Goal: Download file/media

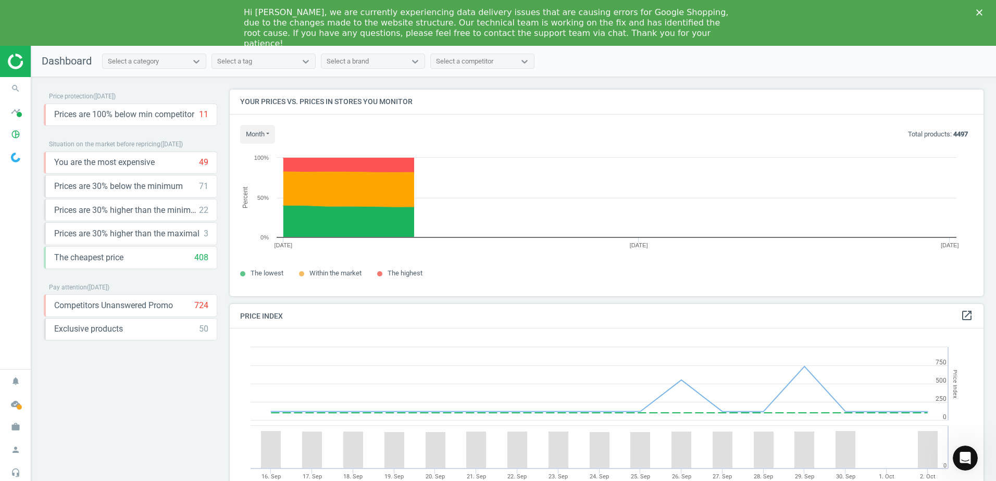
scroll to position [256, 762]
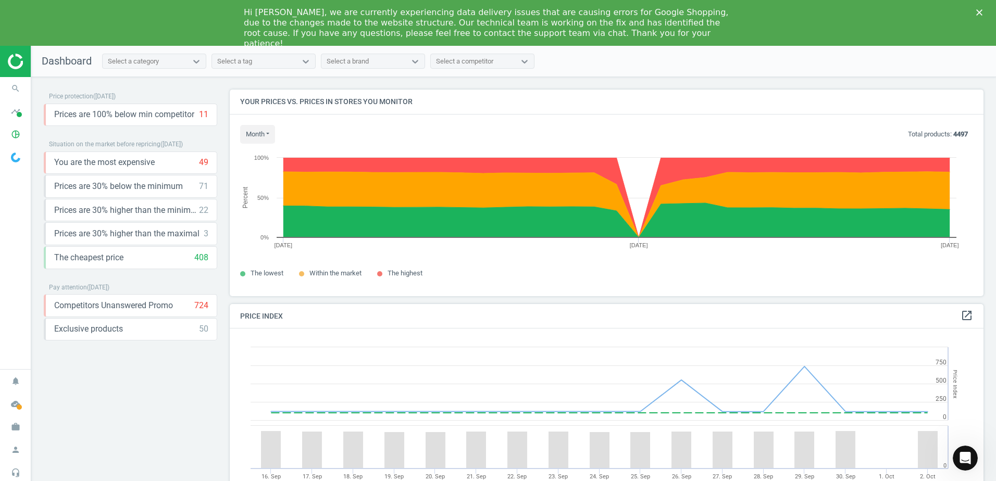
click at [983, 14] on div "Close" at bounding box center [981, 12] width 10 height 6
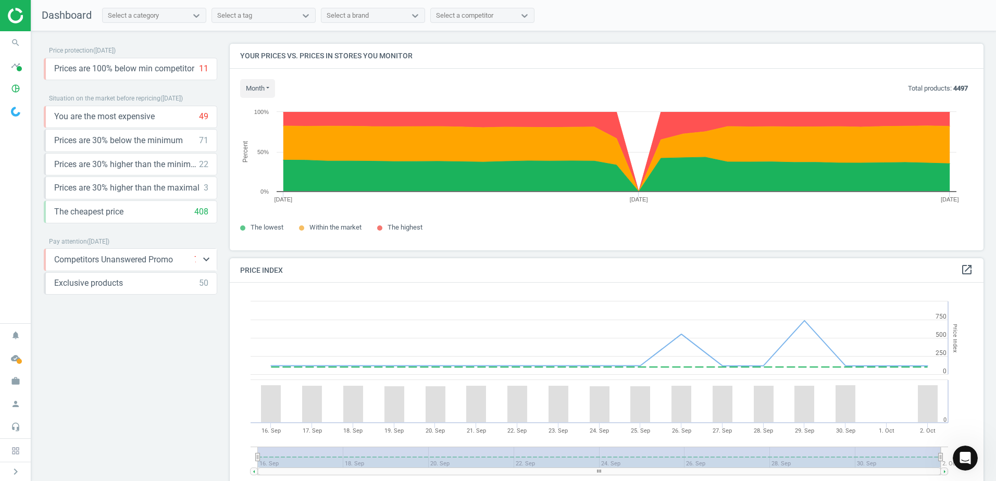
click at [149, 265] on span "Competitors Unanswered Promo" at bounding box center [113, 259] width 119 height 11
click at [209, 264] on icon "keyboard_arrow_down" at bounding box center [206, 259] width 12 height 12
click at [15, 355] on icon "cloud_done" at bounding box center [16, 358] width 20 height 20
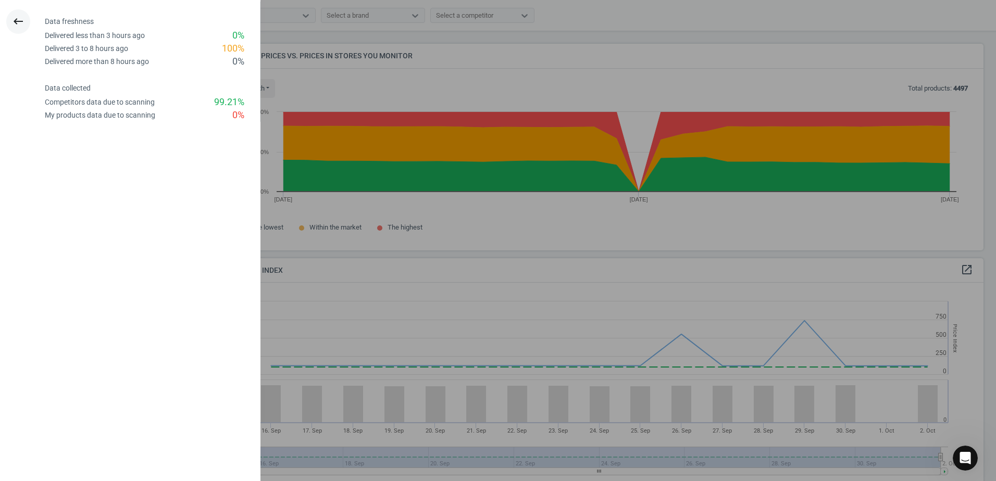
click at [26, 23] on button "keyboard_backspace" at bounding box center [18, 21] width 24 height 24
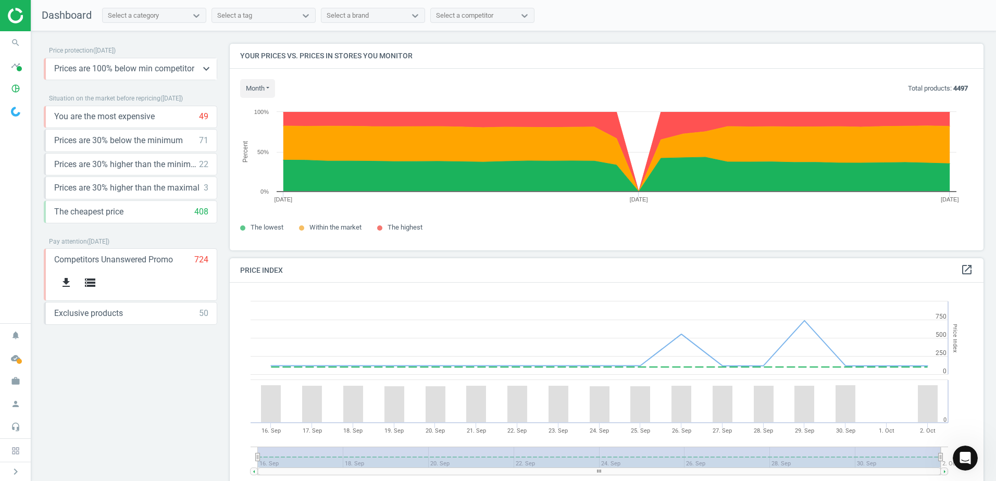
click at [104, 67] on span "Prices are 100% below min competitor" at bounding box center [124, 68] width 140 height 11
click at [210, 69] on icon "keyboard_arrow_down" at bounding box center [206, 68] width 12 height 12
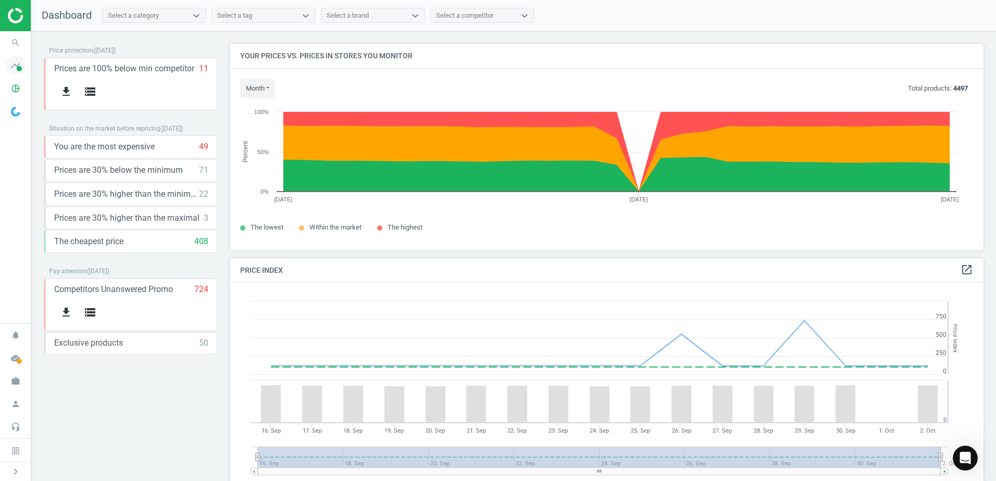
click at [21, 65] on icon "timeline" at bounding box center [16, 66] width 20 height 20
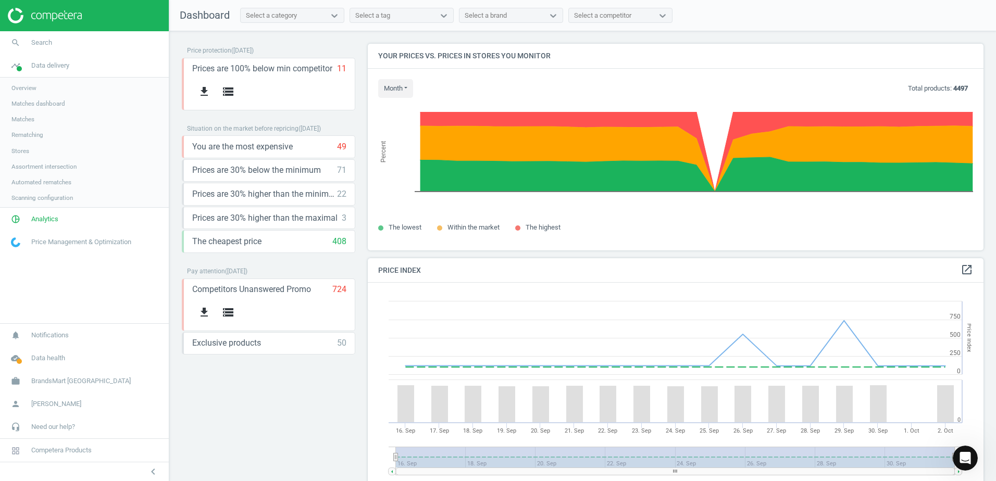
scroll to position [256, 624]
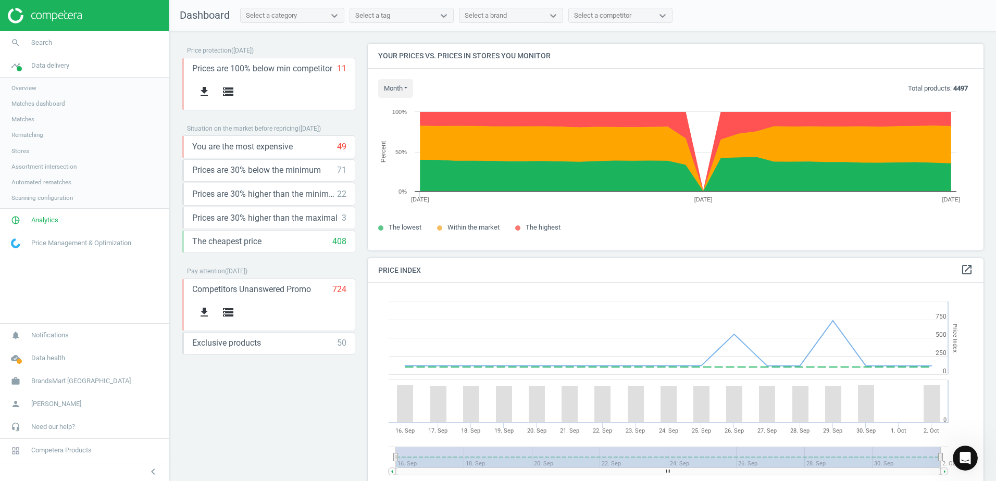
click at [62, 87] on link "Overview" at bounding box center [84, 88] width 169 height 16
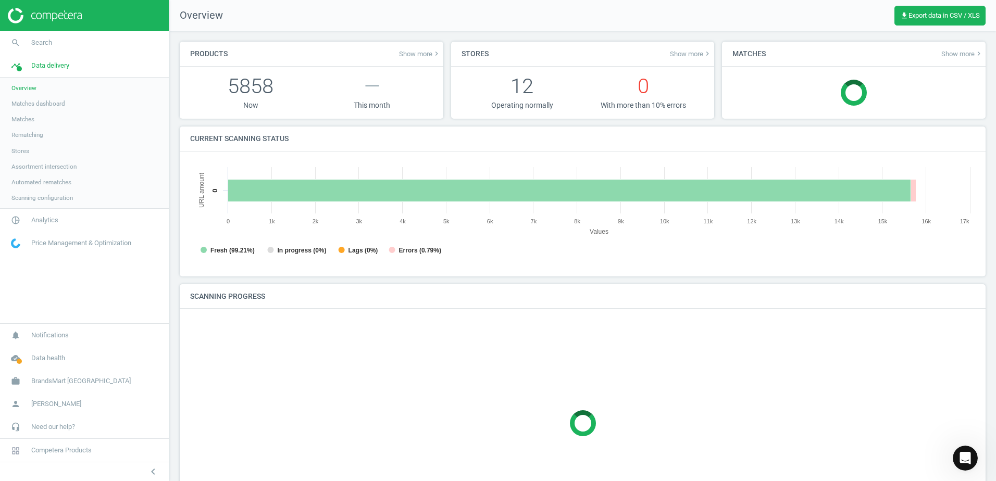
scroll to position [5, 5]
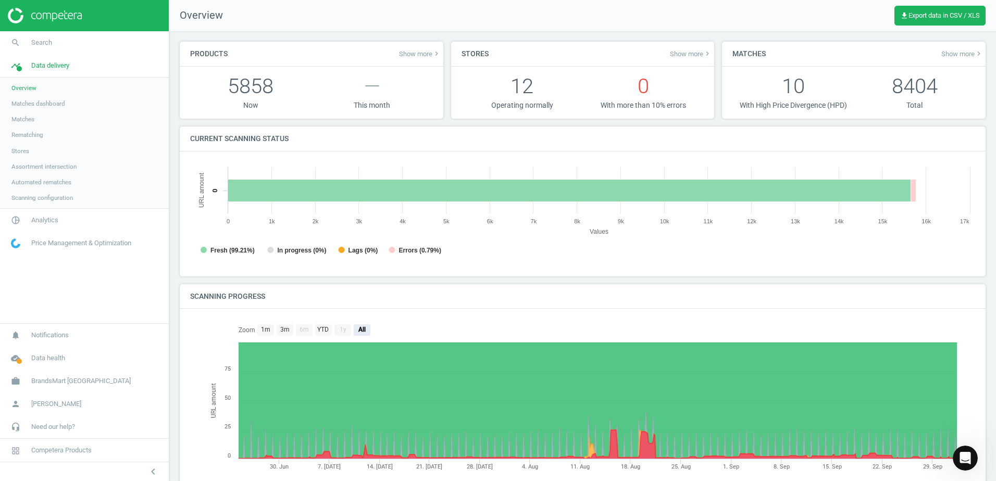
click at [62, 135] on link "Rematching" at bounding box center [84, 135] width 169 height 16
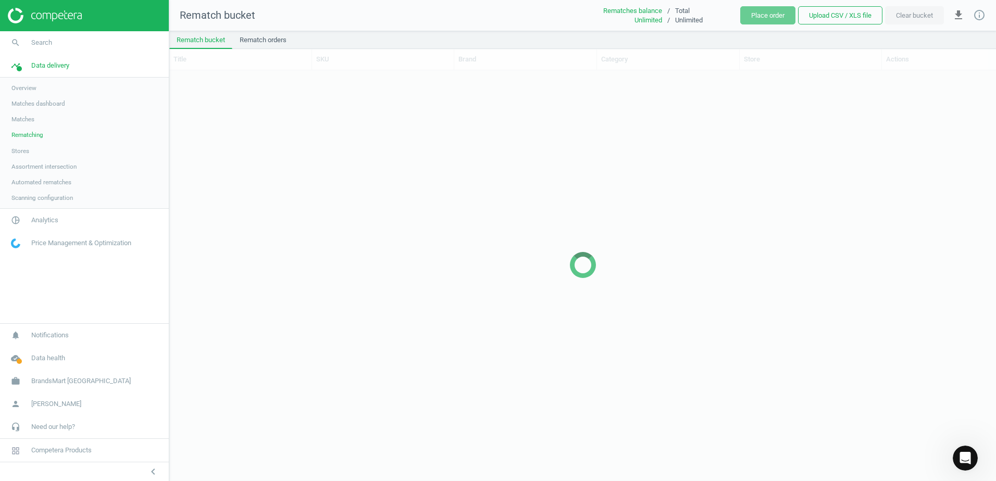
scroll to position [394, 819]
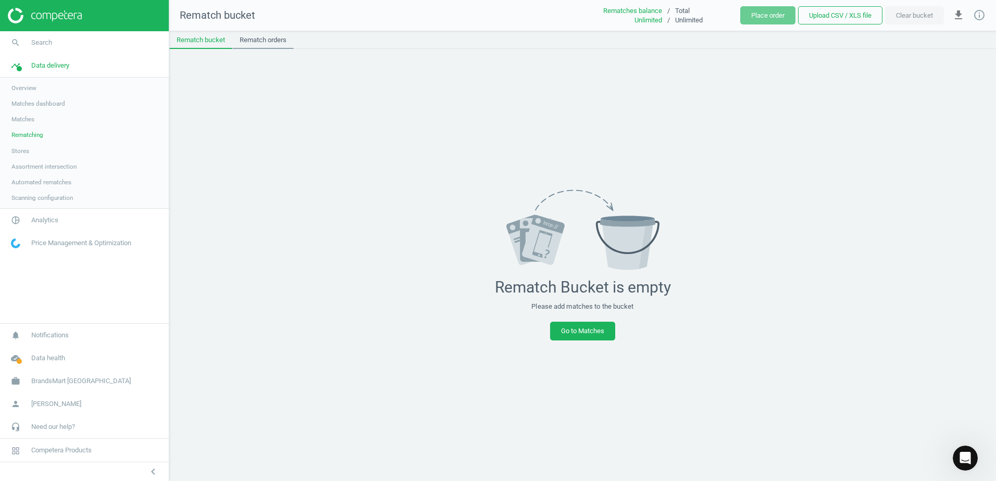
click at [265, 37] on link "Rematch orders" at bounding box center [262, 40] width 61 height 18
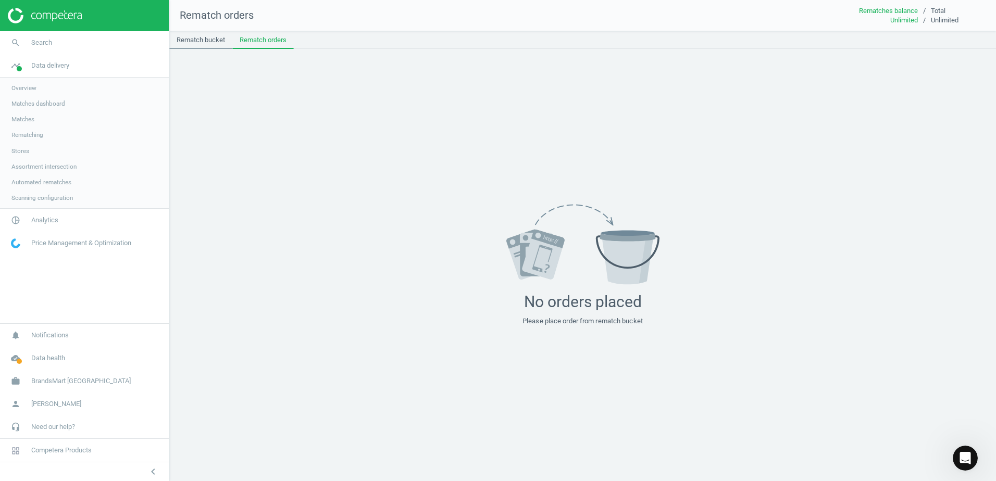
click at [195, 42] on link "Rematch bucket" at bounding box center [200, 40] width 63 height 18
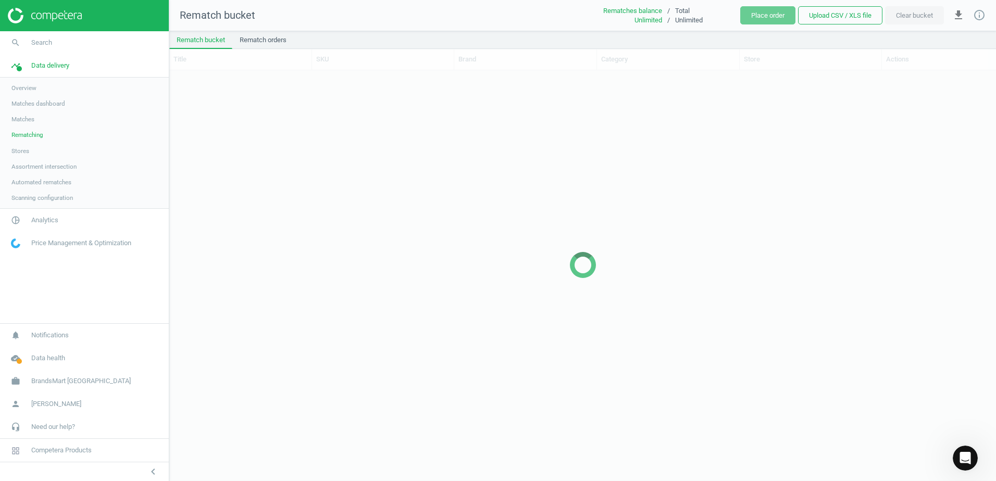
scroll to position [394, 819]
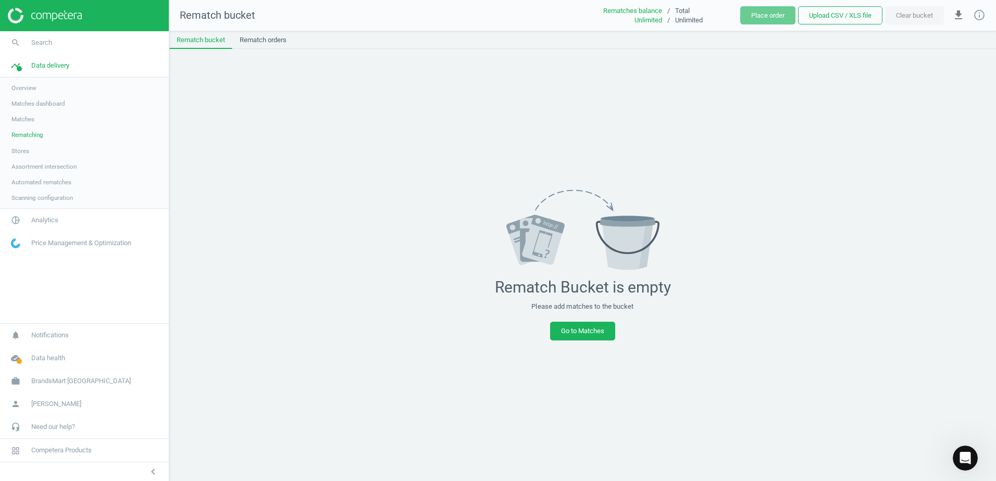
click at [34, 153] on link "Stores" at bounding box center [84, 151] width 169 height 16
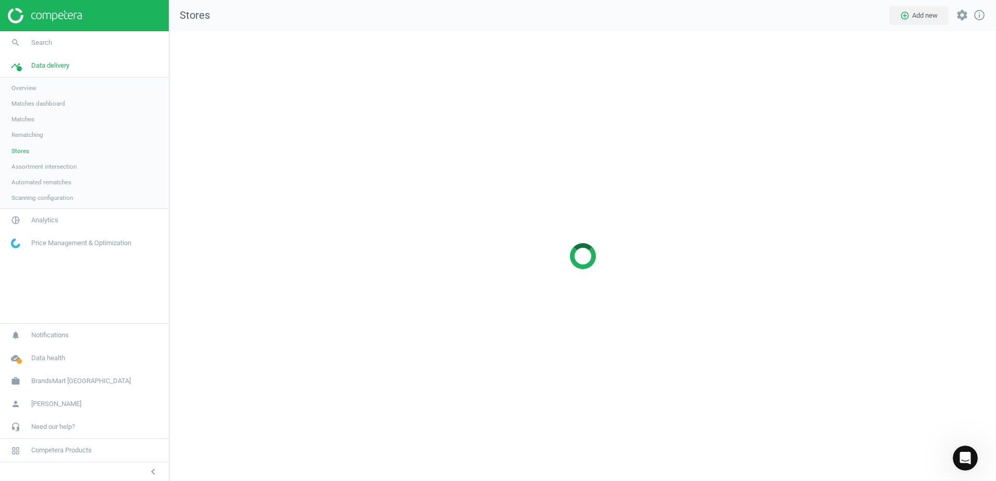
scroll to position [466, 843]
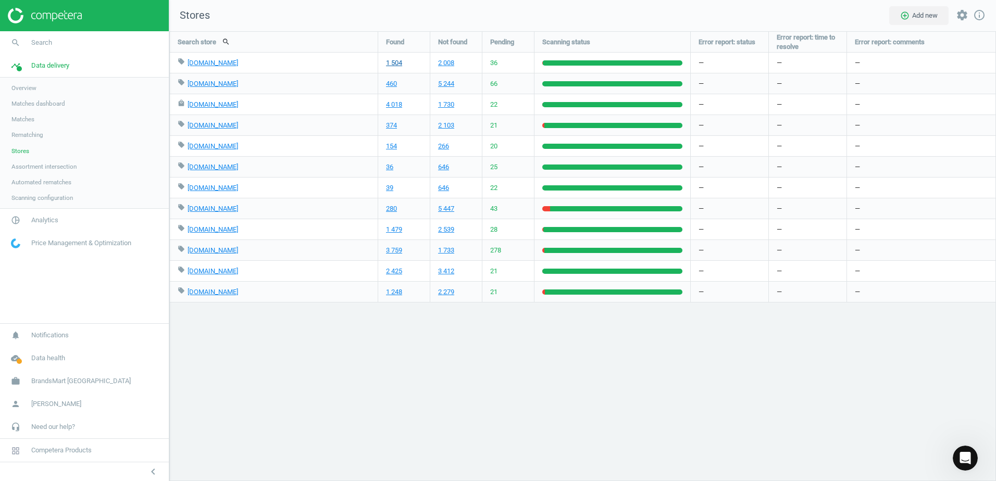
click at [391, 61] on link "1 504" at bounding box center [394, 62] width 16 height 9
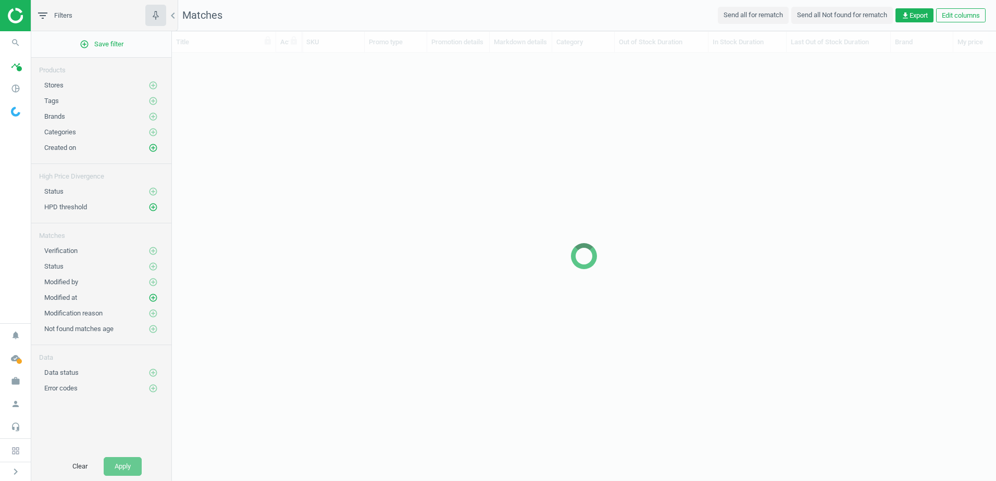
scroll to position [393, 816]
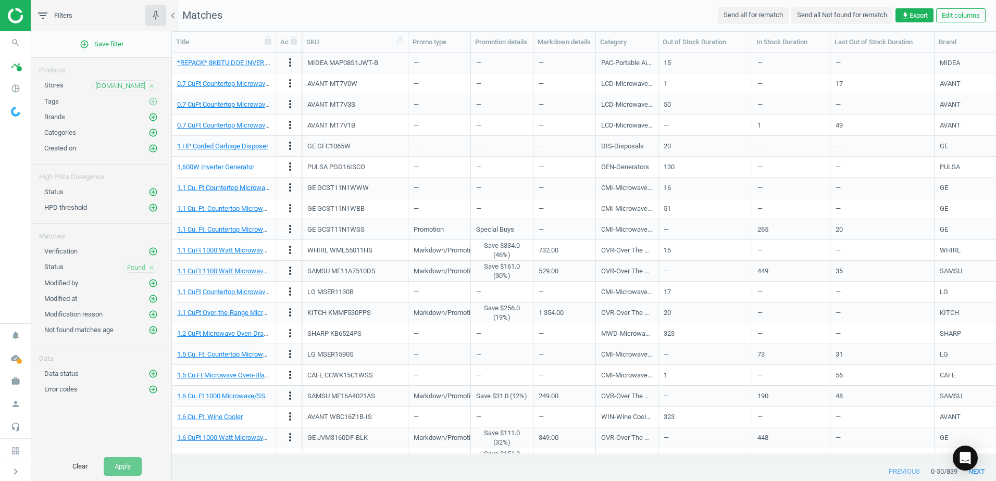
drag, startPoint x: 365, startPoint y: 45, endPoint x: 409, endPoint y: 44, distance: 43.8
click at [409, 44] on div at bounding box center [408, 42] width 10 height 20
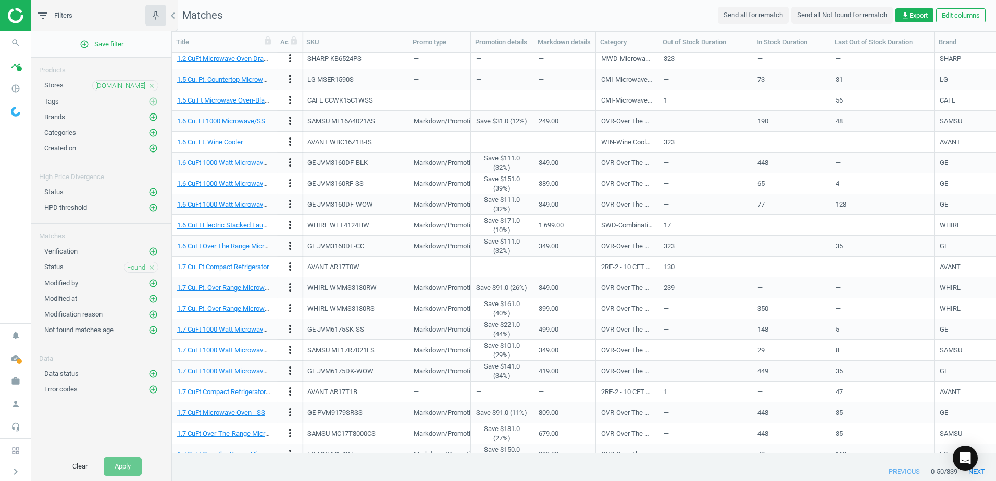
scroll to position [0, 0]
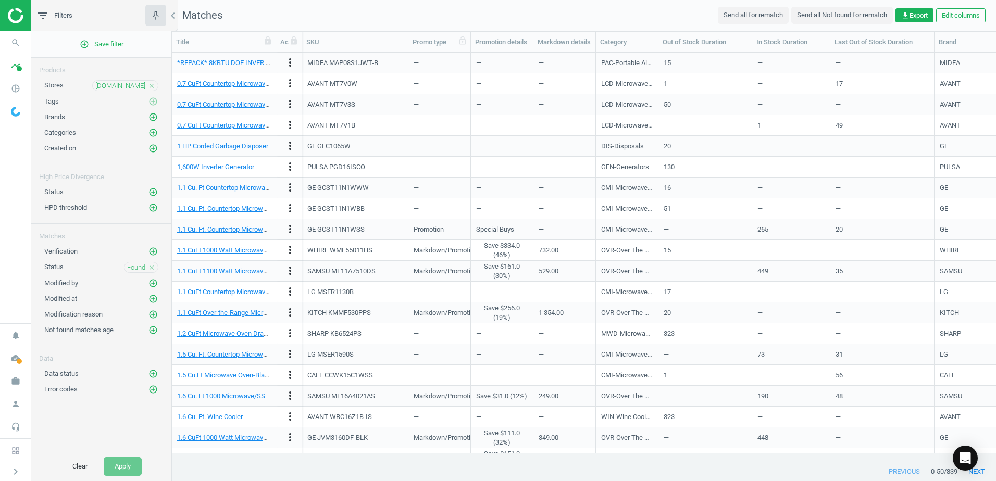
drag, startPoint x: 466, startPoint y: 42, endPoint x: 486, endPoint y: 44, distance: 20.4
click at [475, 44] on div at bounding box center [470, 42] width 10 height 20
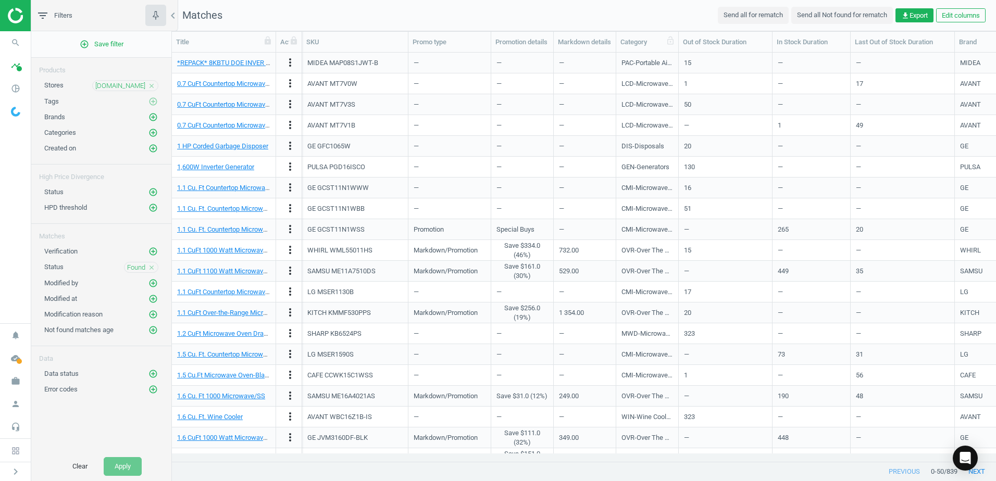
click at [658, 45] on div "Category" at bounding box center [647, 41] width 54 height 9
click at [155, 132] on icon "add_circle_outline" at bounding box center [152, 132] width 9 height 9
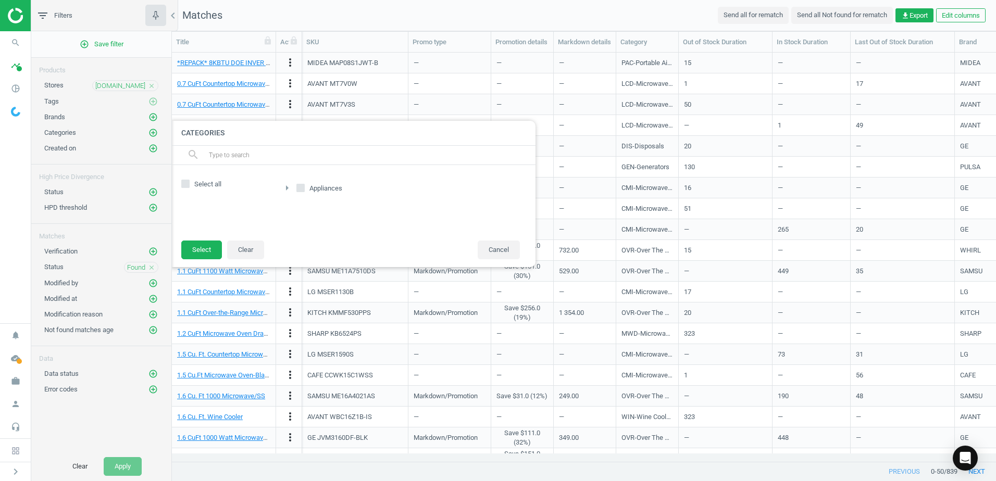
click at [291, 189] on icon "arrow_right" at bounding box center [287, 188] width 12 height 12
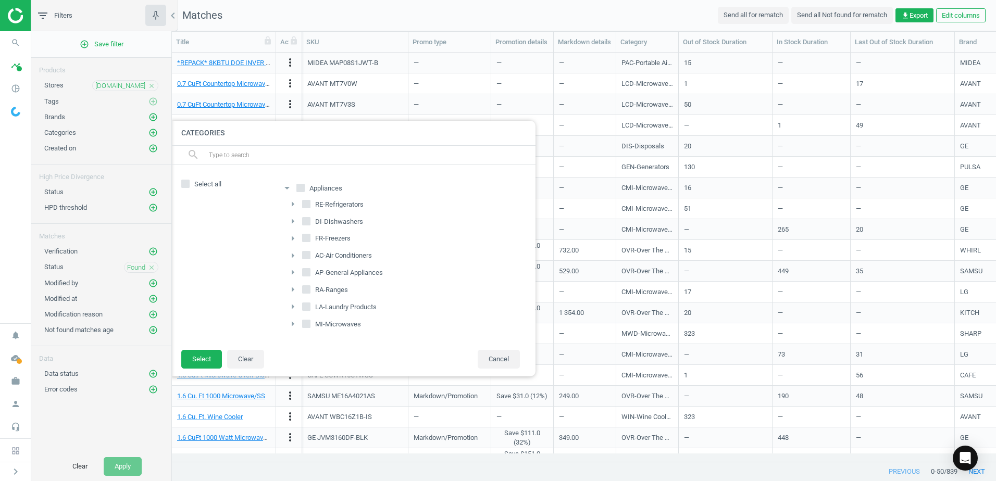
click at [312, 307] on label "LA-Laundry Products" at bounding box center [340, 307] width 77 height 15
click at [310, 307] on input "LA-Laundry Products" at bounding box center [306, 307] width 7 height 7
checkbox input "true"
click at [312, 237] on label "FR-Freezers" at bounding box center [327, 238] width 51 height 15
click at [310, 237] on input "FR-Freezers" at bounding box center [306, 238] width 7 height 7
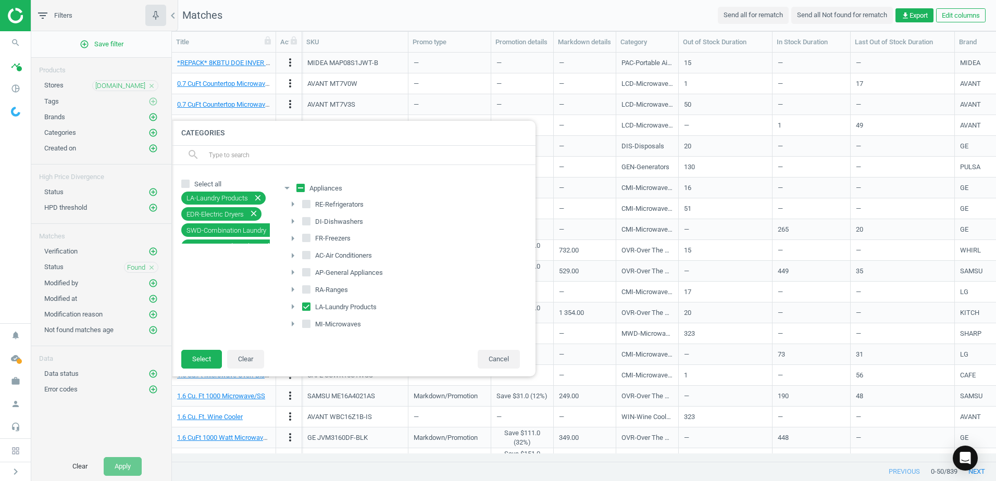
checkbox input "true"
click at [310, 273] on icon at bounding box center [306, 272] width 8 height 8
click at [310, 273] on input "AP-General Appliances" at bounding box center [306, 272] width 7 height 7
checkbox input "true"
click at [201, 356] on button "Select" at bounding box center [201, 359] width 41 height 19
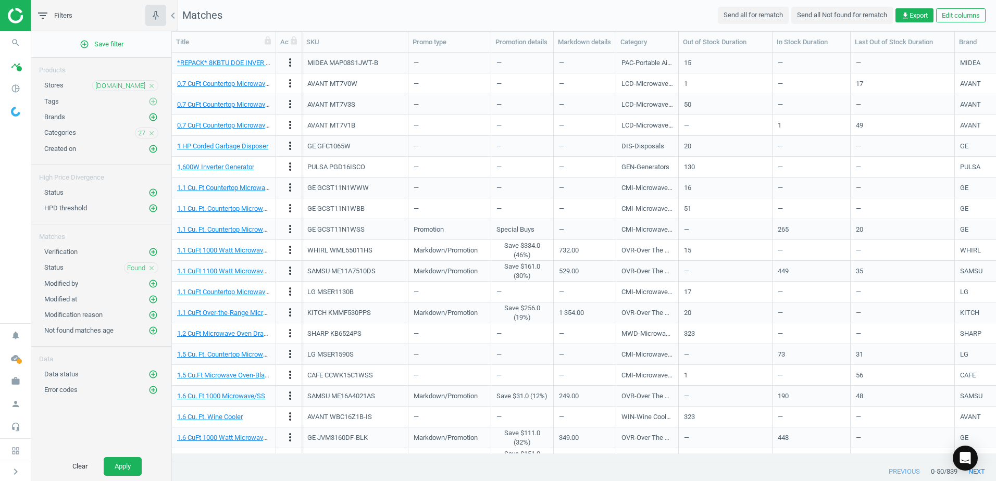
click at [149, 86] on icon "close" at bounding box center [151, 85] width 7 height 7
drag, startPoint x: 113, startPoint y: 469, endPoint x: 115, endPoint y: 461, distance: 8.1
click at [114, 469] on button "Apply" at bounding box center [123, 466] width 38 height 19
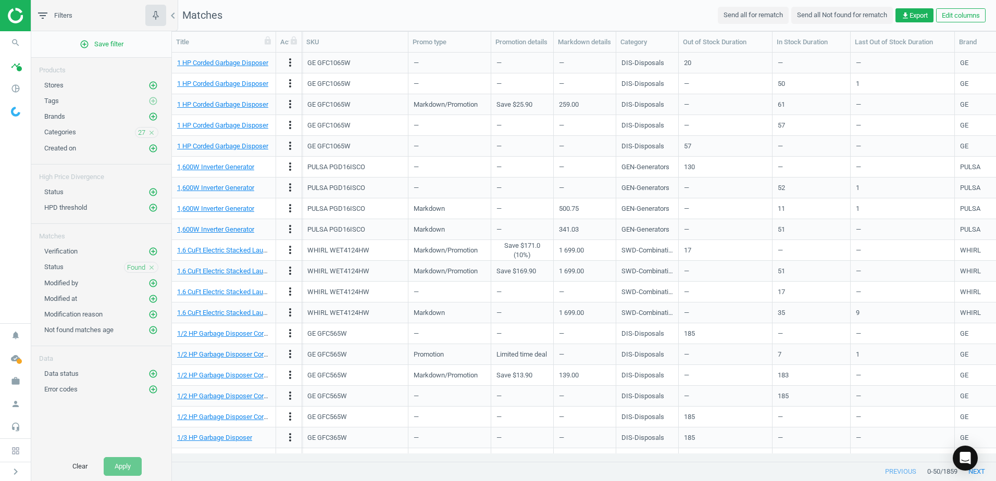
click at [781, 90] on div "50" at bounding box center [811, 83] width 67 height 18
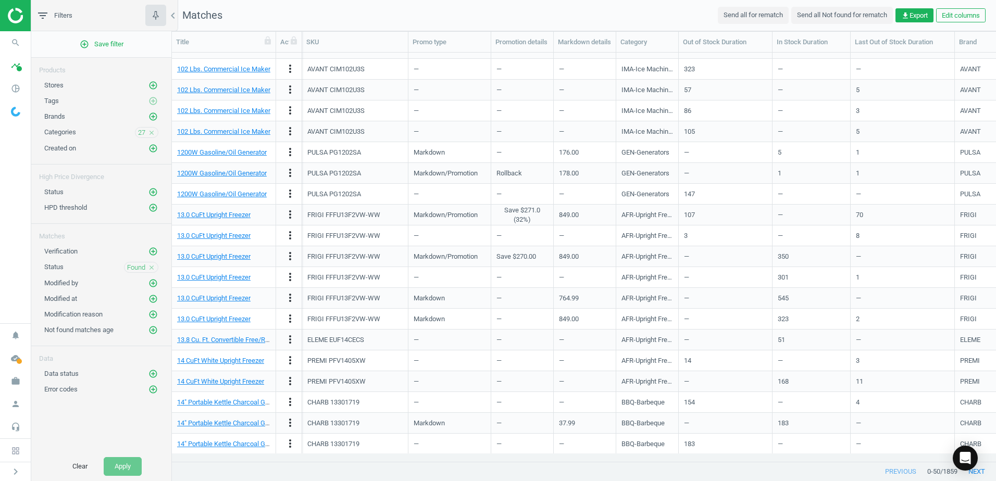
scroll to position [641, 0]
click at [913, 18] on span "get_app Export" at bounding box center [914, 15] width 27 height 9
click at [823, 34] on label "Excel" at bounding box center [825, 36] width 26 height 9
click at [819, 34] on input "Excel" at bounding box center [815, 35] width 7 height 7
radio input "true"
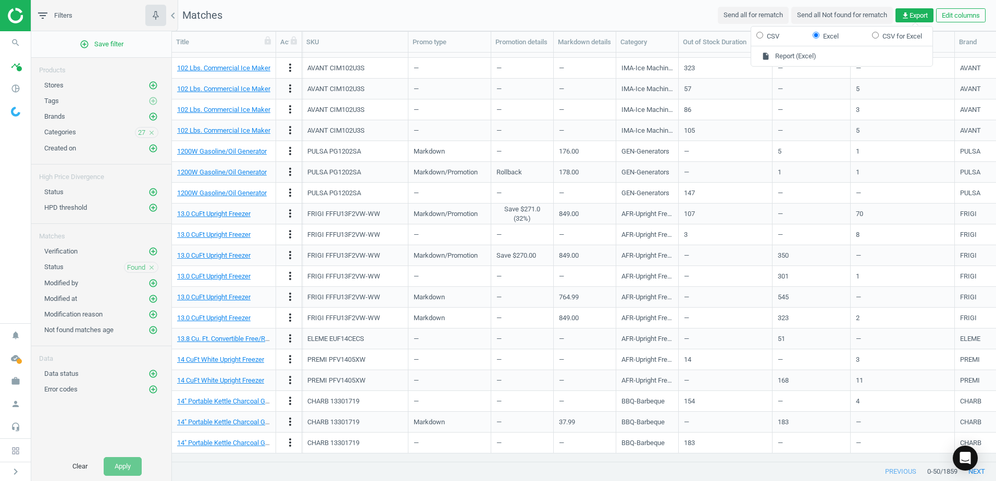
click at [116, 285] on div "Modified by add_circle_outline" at bounding box center [101, 283] width 114 height 10
click at [153, 148] on icon "add_circle_outline" at bounding box center [152, 148] width 9 height 9
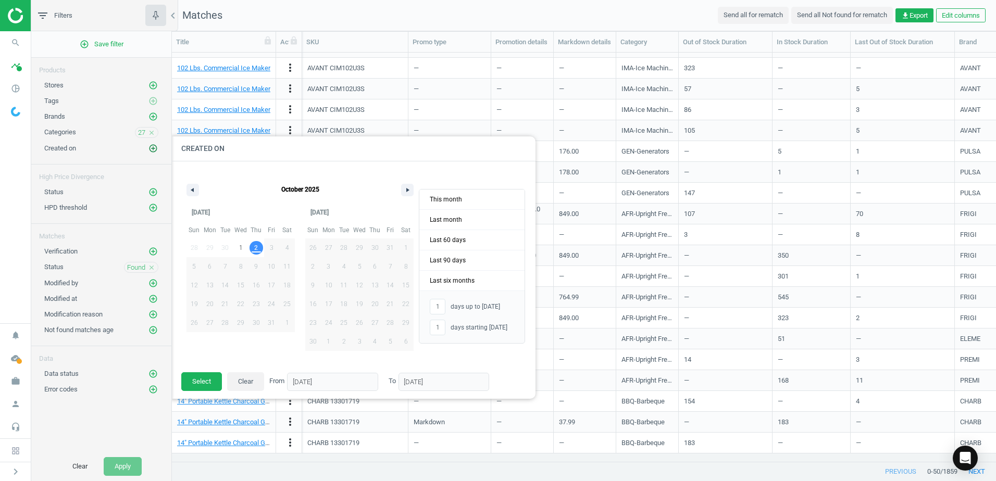
click at [153, 148] on icon "add_circle_outline" at bounding box center [152, 148] width 9 height 9
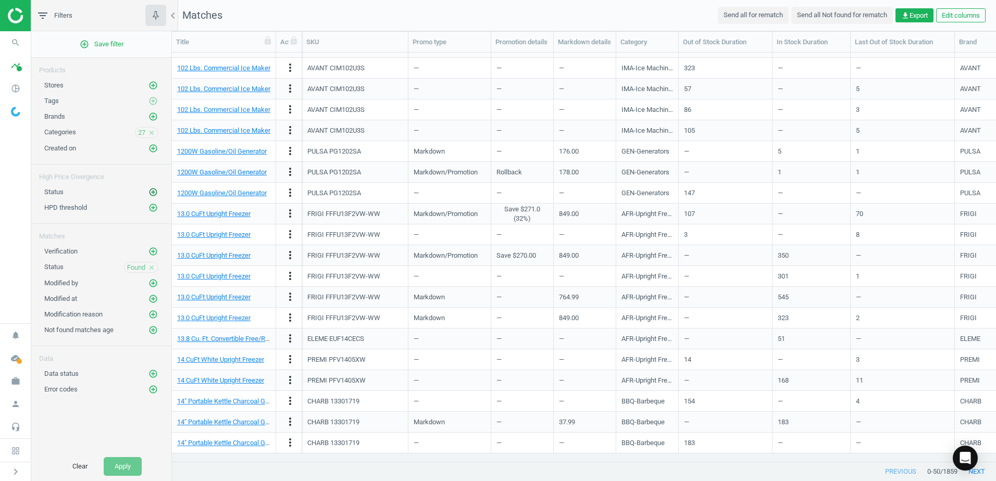
click at [155, 192] on icon "add_circle_outline" at bounding box center [152, 191] width 9 height 9
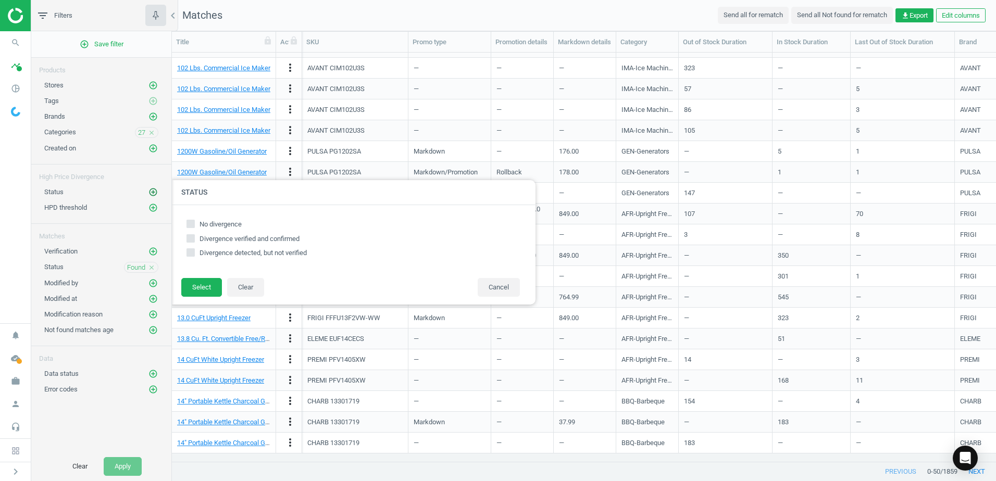
click at [155, 192] on icon "add_circle_outline" at bounding box center [152, 191] width 9 height 9
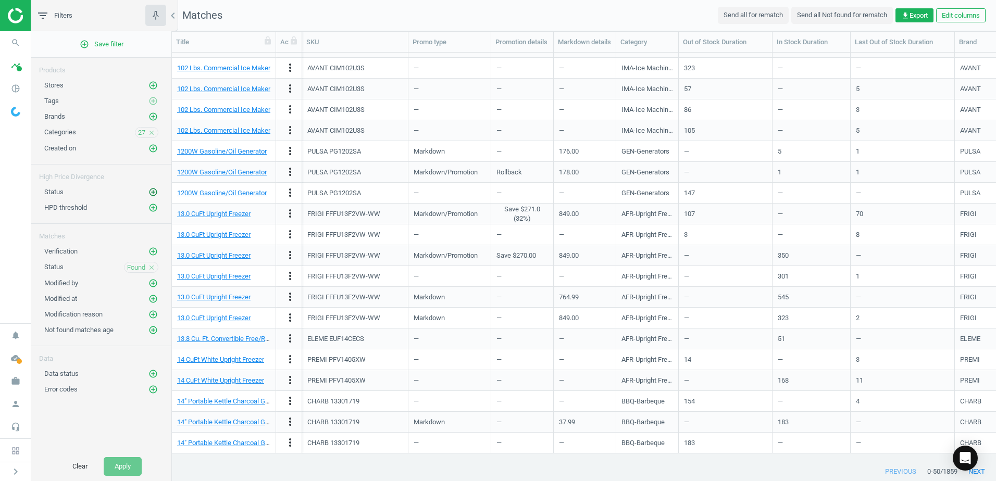
click at [155, 192] on icon "add_circle_outline" at bounding box center [152, 191] width 9 height 9
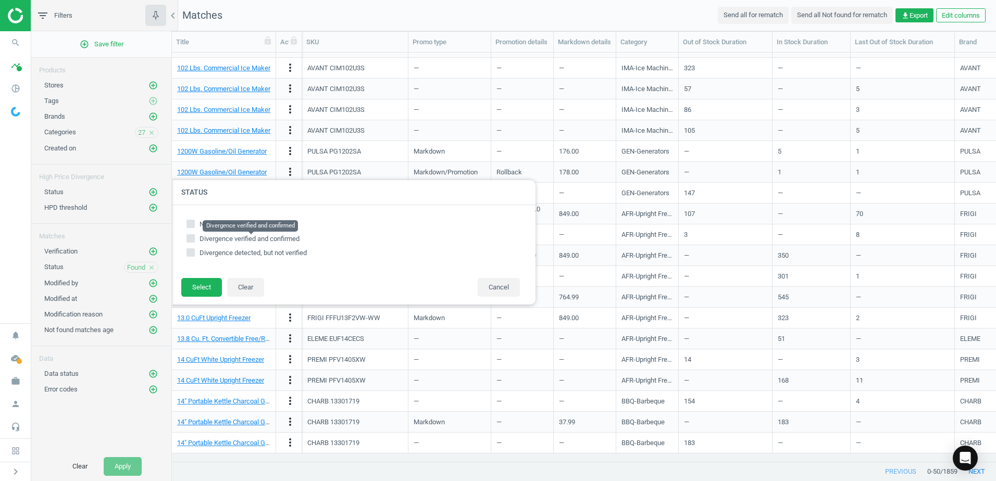
click at [218, 239] on span "Divergence verified and confirmed" at bounding box center [249, 239] width 100 height 8
click at [194, 239] on input "Divergence verified and confirmed" at bounding box center [190, 238] width 7 height 7
checkbox input "true"
click at [192, 286] on button "Select" at bounding box center [201, 287] width 41 height 19
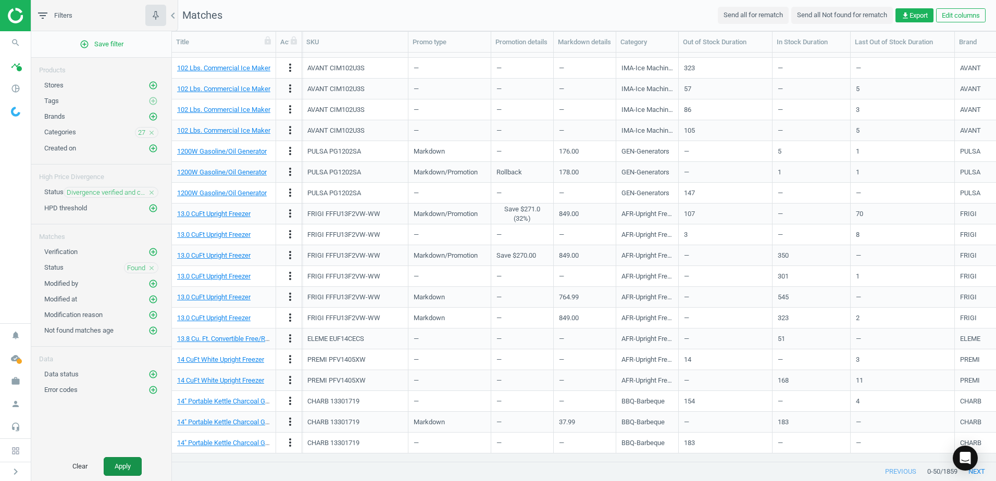
click at [127, 466] on button "Apply" at bounding box center [123, 466] width 38 height 19
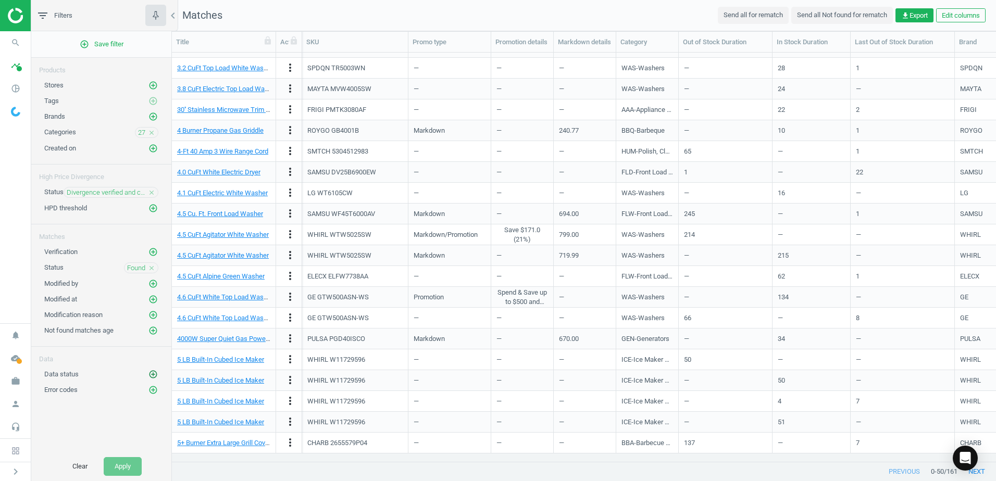
click at [153, 372] on icon "add_circle_outline" at bounding box center [152, 374] width 9 height 9
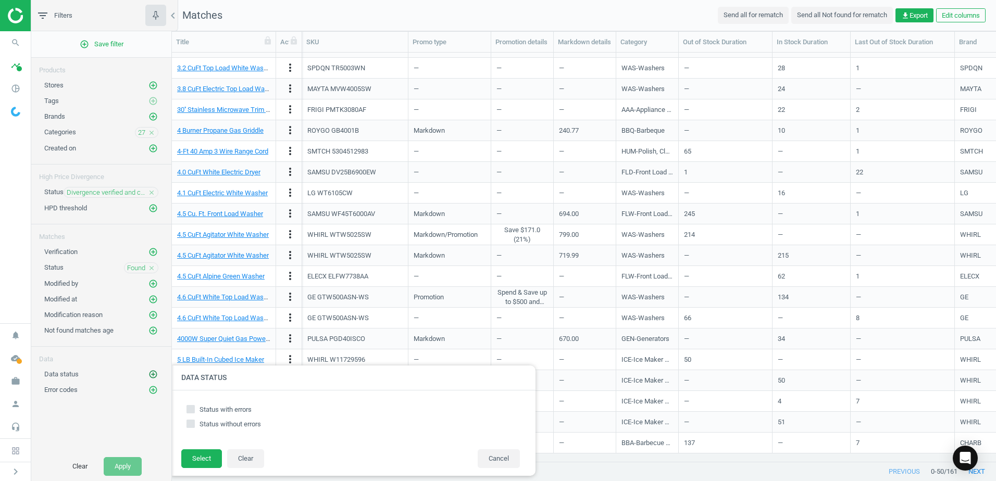
click at [152, 372] on icon "add_circle_outline" at bounding box center [152, 374] width 9 height 9
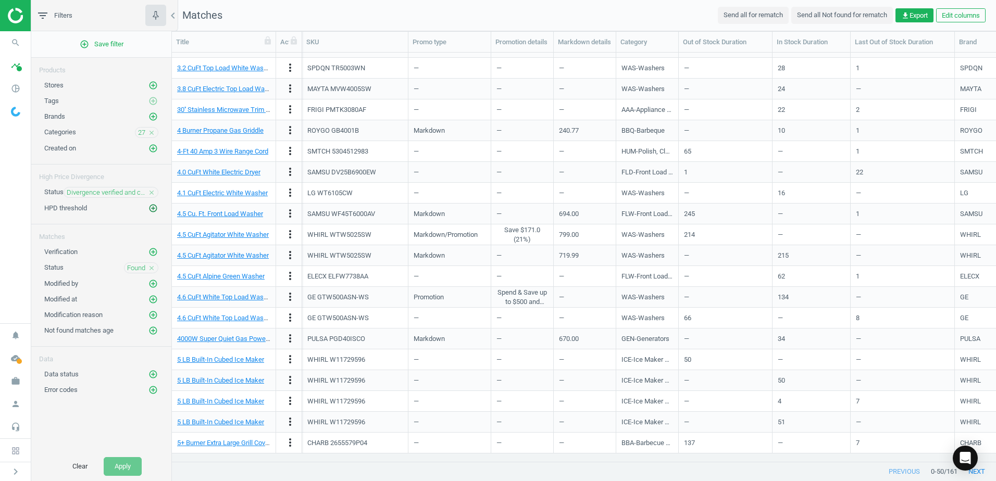
click at [155, 211] on icon "add_circle_outline" at bounding box center [152, 208] width 9 height 9
click at [154, 210] on icon "add_circle_outline" at bounding box center [152, 208] width 9 height 9
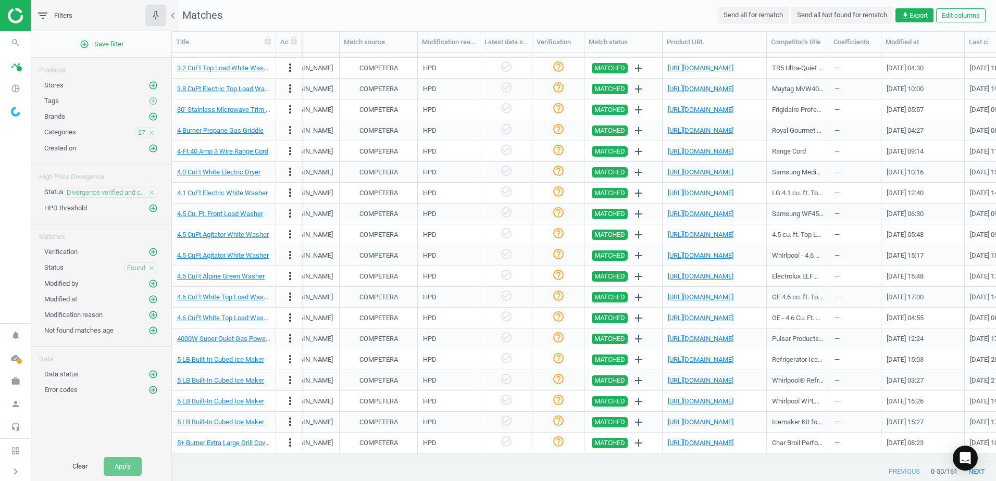
scroll to position [0, 1172]
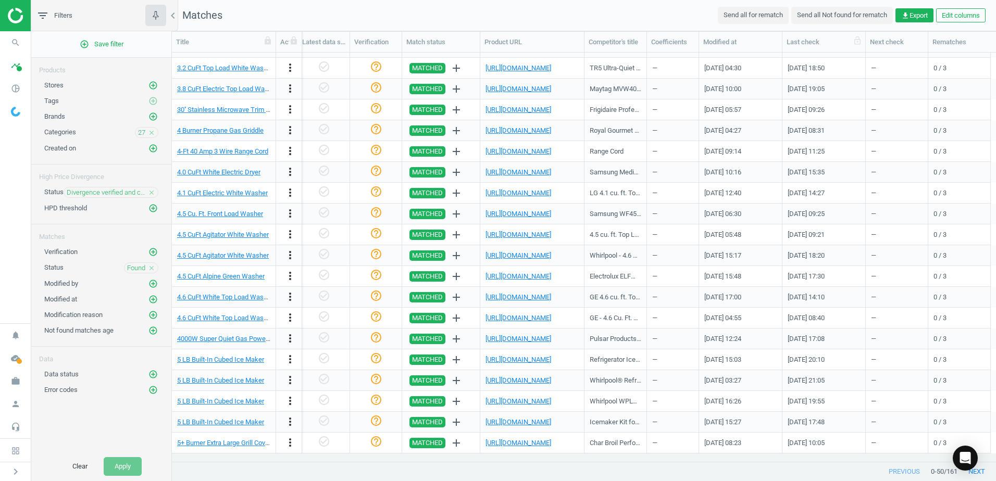
click at [813, 43] on div "Last check" at bounding box center [823, 41] width 74 height 9
click at [153, 148] on icon "add_circle_outline" at bounding box center [152, 148] width 9 height 9
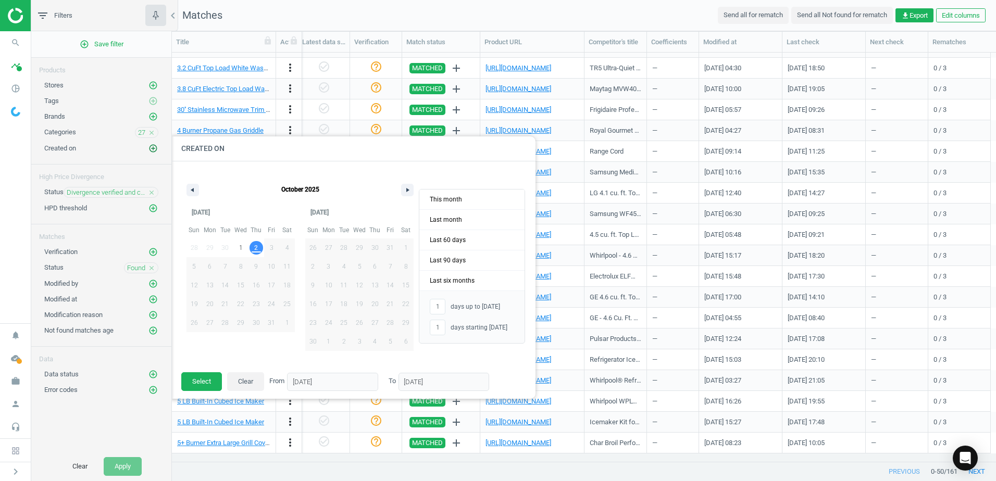
click at [153, 150] on icon "add_circle_outline" at bounding box center [152, 148] width 9 height 9
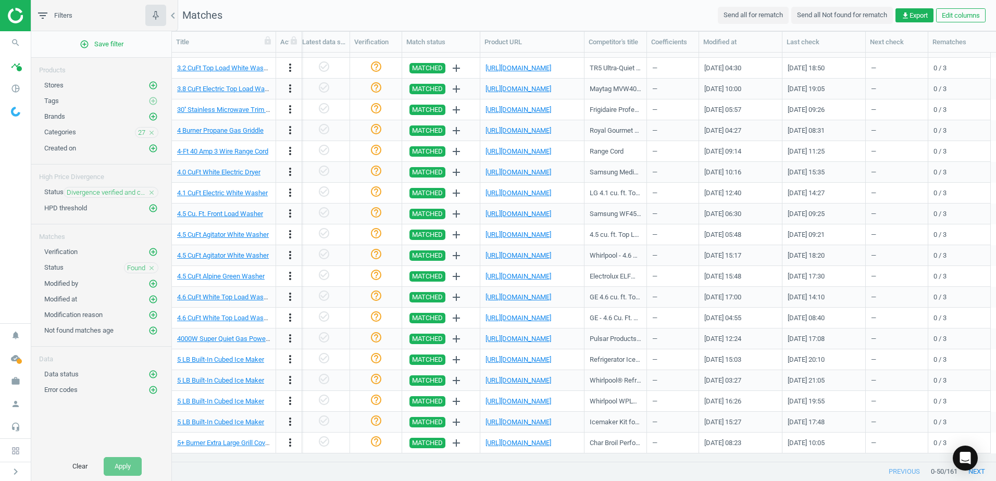
click at [146, 333] on div "Not found matches age add_circle_outline" at bounding box center [101, 331] width 114 height 10
click at [148, 331] on icon "add_circle_outline" at bounding box center [152, 330] width 9 height 9
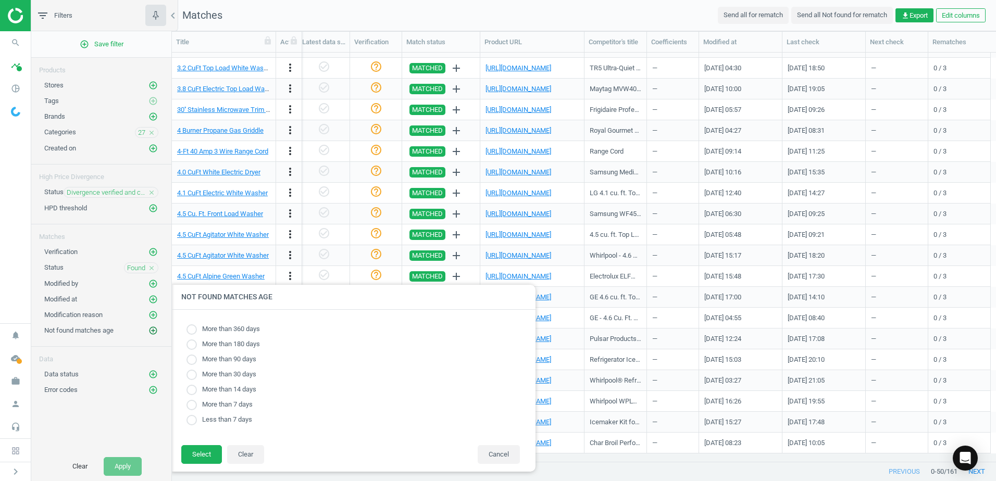
click at [148, 331] on icon "add_circle_outline" at bounding box center [152, 330] width 9 height 9
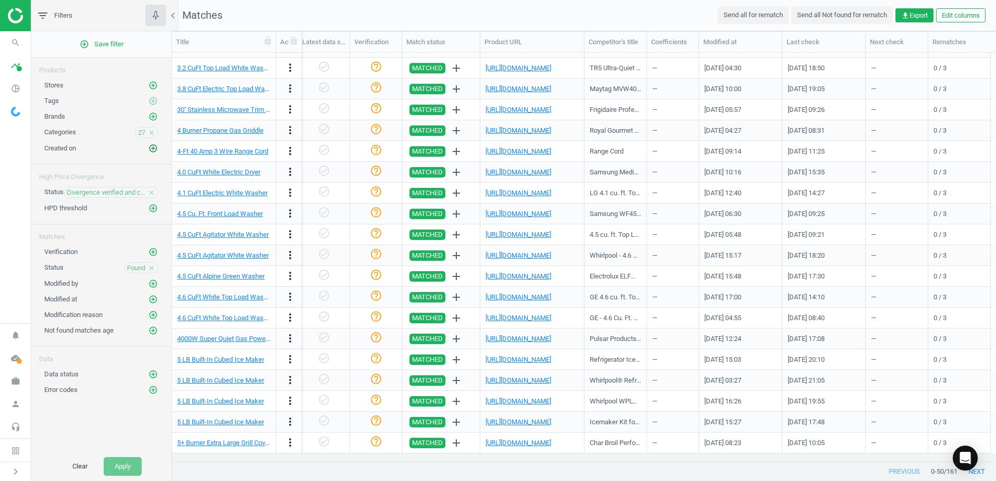
click at [153, 146] on icon "add_circle_outline" at bounding box center [152, 148] width 9 height 9
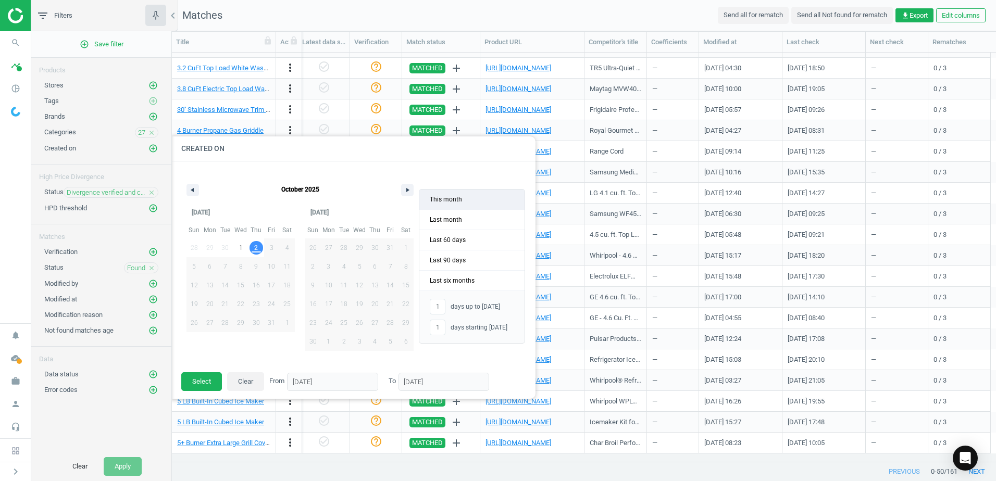
click at [471, 202] on span "This month" at bounding box center [471, 200] width 105 height 20
type input "2"
type input "-"
type input "[DATE]"
click at [210, 378] on button "Select" at bounding box center [201, 381] width 41 height 19
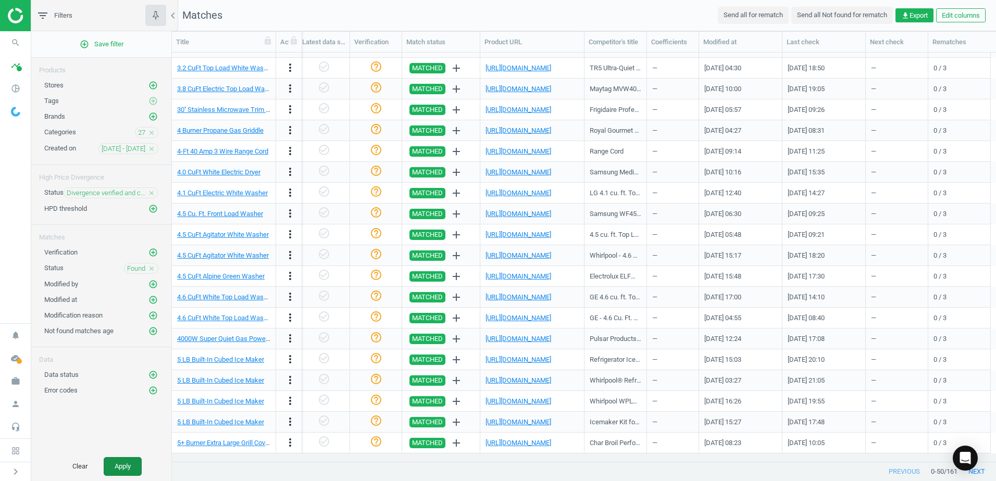
click at [111, 460] on button "Apply" at bounding box center [123, 466] width 38 height 19
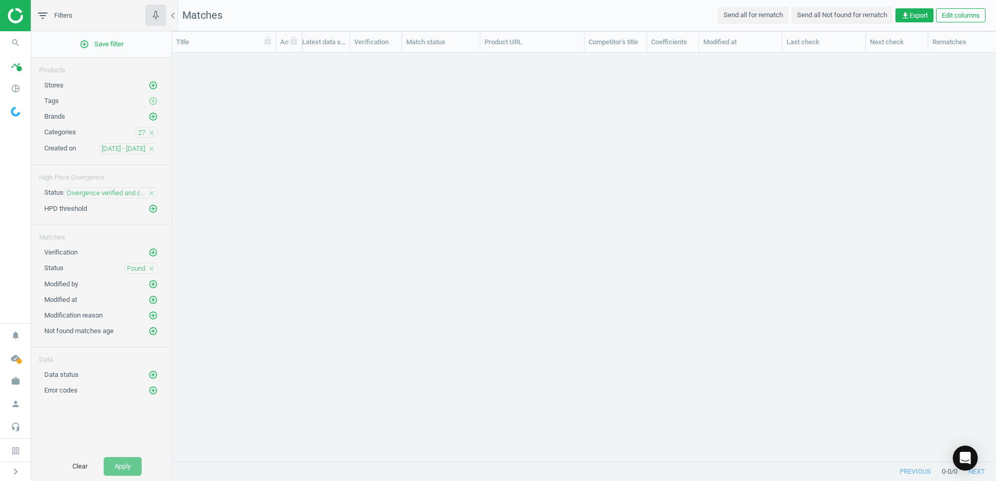
click at [153, 150] on icon "close" at bounding box center [151, 148] width 7 height 7
click at [122, 466] on button "Apply" at bounding box center [123, 466] width 38 height 19
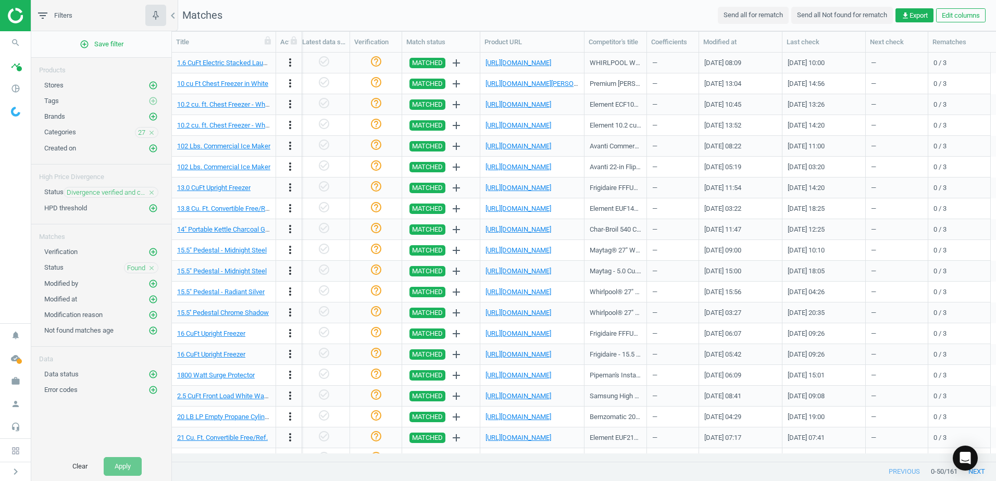
scroll to position [0, 1172]
click at [840, 40] on div "Last check" at bounding box center [823, 41] width 74 height 9
click at [952, 14] on button "Edit columns" at bounding box center [960, 15] width 49 height 15
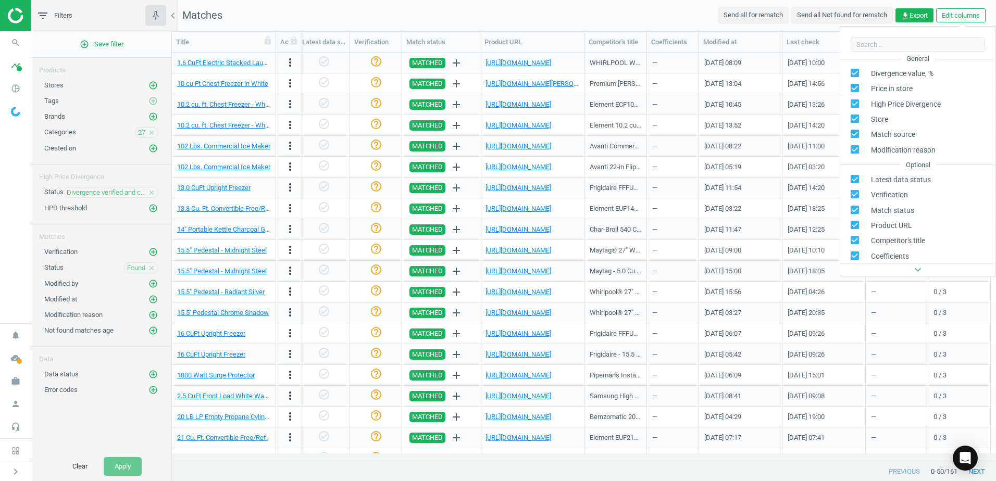
scroll to position [240, 0]
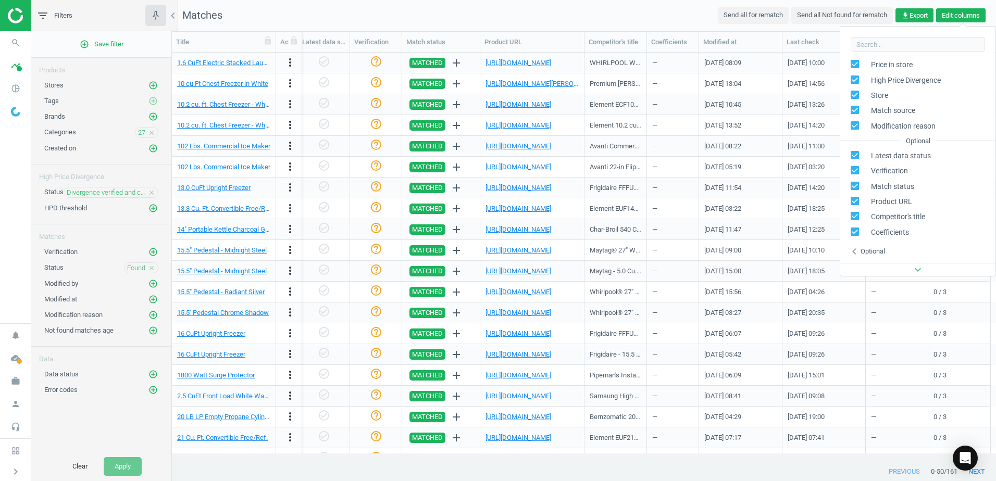
click at [954, 19] on button "Edit columns" at bounding box center [960, 15] width 49 height 15
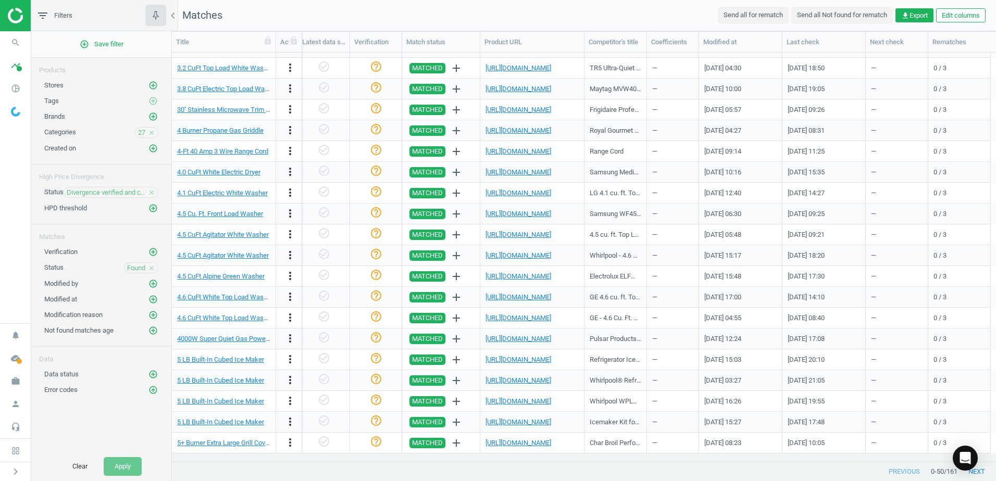
scroll to position [0, 0]
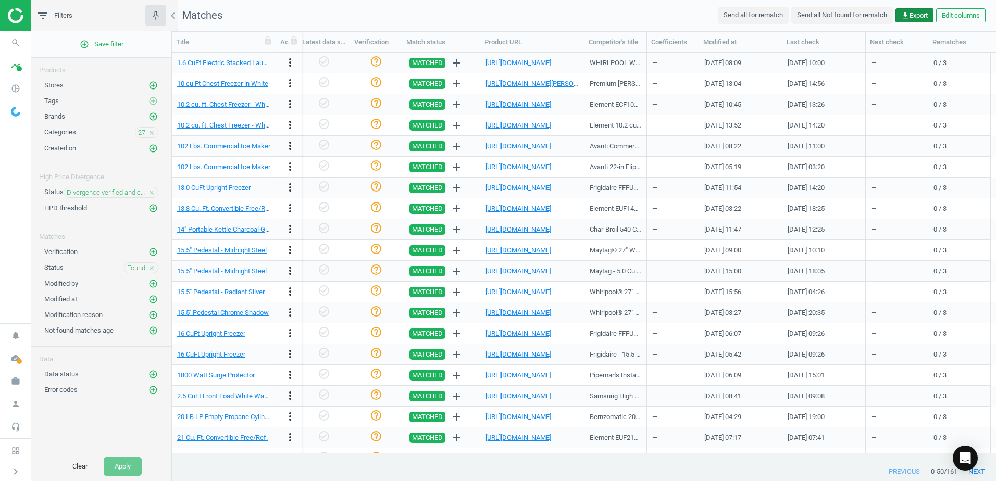
click at [921, 12] on span "get_app Export" at bounding box center [914, 15] width 27 height 9
click at [837, 60] on button "insert_drive_file Report (Excel)" at bounding box center [841, 56] width 181 height 20
click at [605, 14] on nav "Matches Send all for rematch Send all Not found for rematch get_app Export Edit…" at bounding box center [584, 15] width 824 height 31
